Goal: Information Seeking & Learning: Find specific page/section

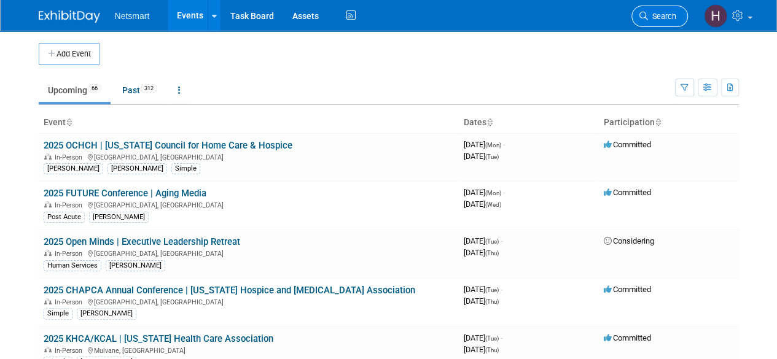
click at [664, 18] on span "Search" at bounding box center [662, 16] width 28 height 9
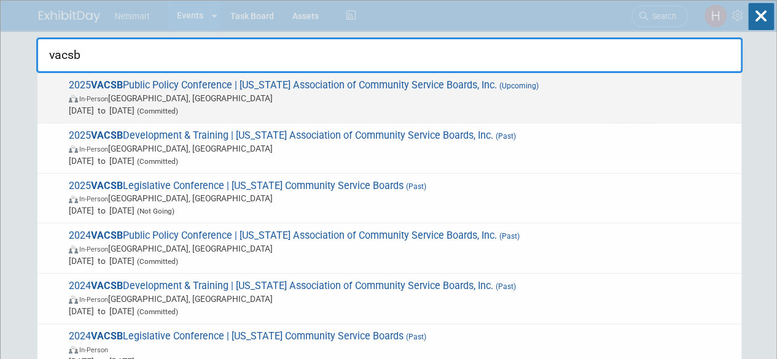
type input "vacsb"
click at [389, 98] on span "In-Person [PERSON_NAME], [GEOGRAPHIC_DATA]" at bounding box center [402, 98] width 666 height 12
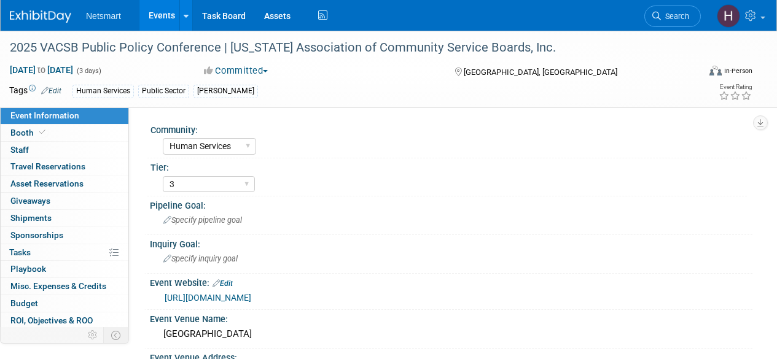
select select "Human Services"
select select "3"
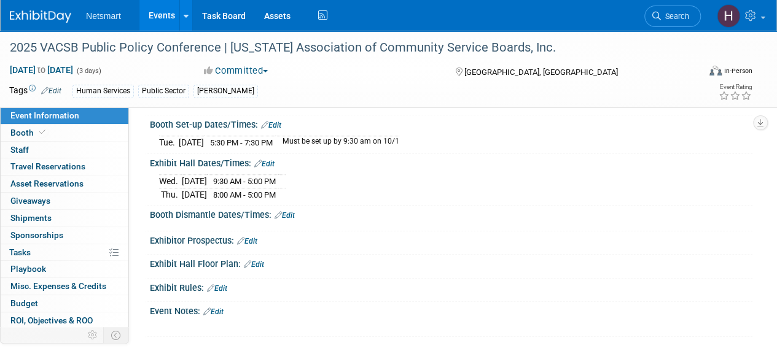
scroll to position [400, 0]
